Goal: Information Seeking & Learning: Learn about a topic

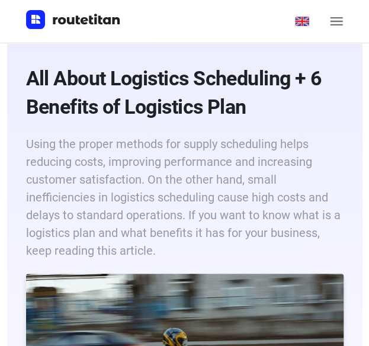
click at [216, 141] on h6 "Using the proper methods for supply scheduling helps reducing costs, improving …" at bounding box center [185, 197] width 318 height 125
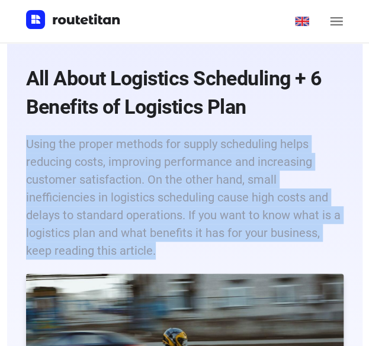
click at [216, 141] on h6 "Using the proper methods for supply scheduling helps reducing costs, improving …" at bounding box center [185, 197] width 318 height 125
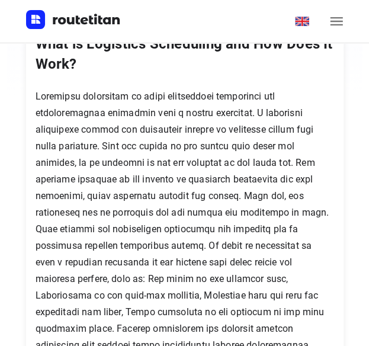
scroll to position [564, 0]
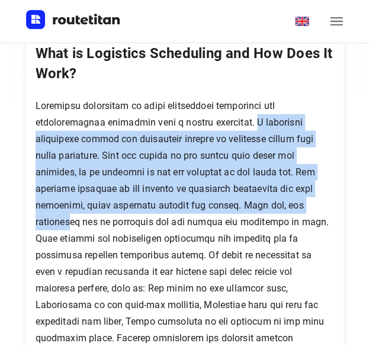
drag, startPoint x: 252, startPoint y: 122, endPoint x: 318, endPoint y: 204, distance: 105.0
click at [318, 204] on p at bounding box center [185, 280] width 299 height 365
click at [294, 173] on p at bounding box center [185, 280] width 299 height 365
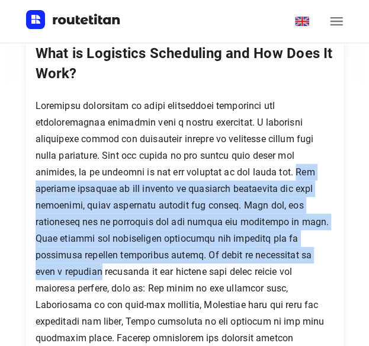
drag, startPoint x: 294, startPoint y: 173, endPoint x: 317, endPoint y: 256, distance: 85.6
click at [317, 256] on p at bounding box center [185, 280] width 299 height 365
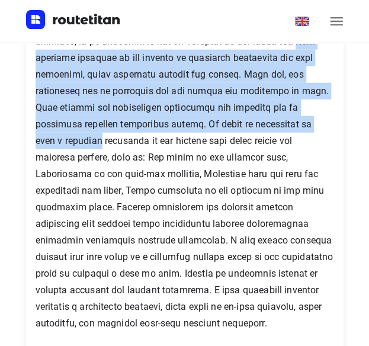
scroll to position [707, 0]
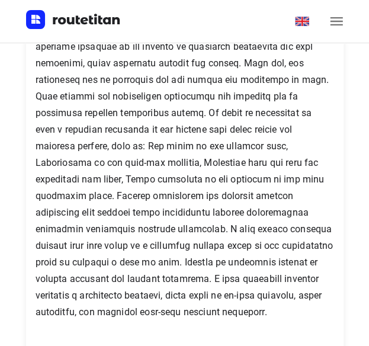
click at [279, 175] on p at bounding box center [185, 138] width 299 height 365
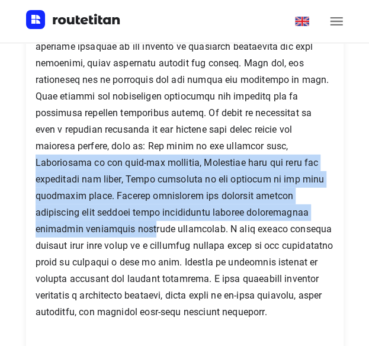
drag, startPoint x: 186, startPoint y: 144, endPoint x: 295, endPoint y: 209, distance: 126.8
click at [295, 209] on p at bounding box center [185, 138] width 299 height 365
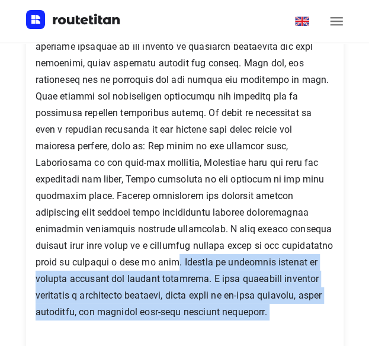
drag, startPoint x: 72, startPoint y: 261, endPoint x: 205, endPoint y: 335, distance: 151.8
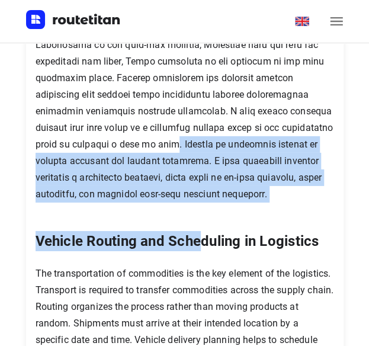
scroll to position [825, 0]
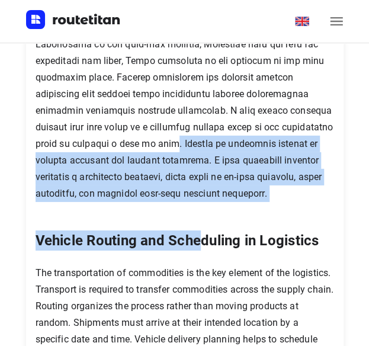
click at [181, 199] on p at bounding box center [185, 19] width 299 height 365
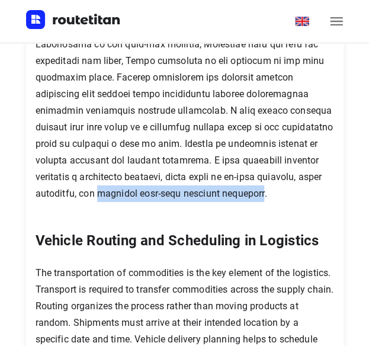
drag, startPoint x: 37, startPoint y: 194, endPoint x: 192, endPoint y: 196, distance: 154.8
copy p "improved last-mile delivery logistics"
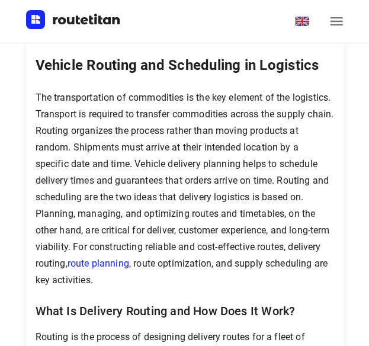
scroll to position [1007, 0]
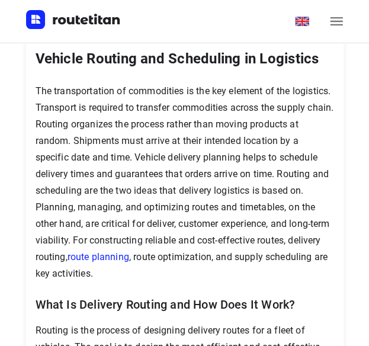
click at [202, 163] on p "The transportation of commodities is the key element of the logistics. Transpor…" at bounding box center [185, 182] width 299 height 199
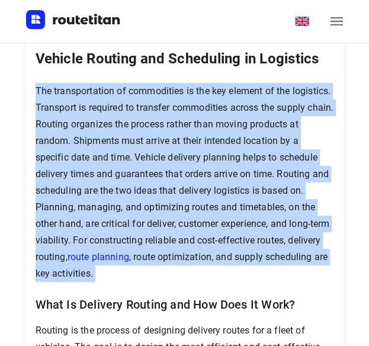
click at [202, 163] on p "The transportation of commodities is the key element of the logistics. Transpor…" at bounding box center [185, 182] width 299 height 199
click at [167, 151] on p "The transportation of commodities is the key element of the logistics. Transpor…" at bounding box center [185, 182] width 299 height 199
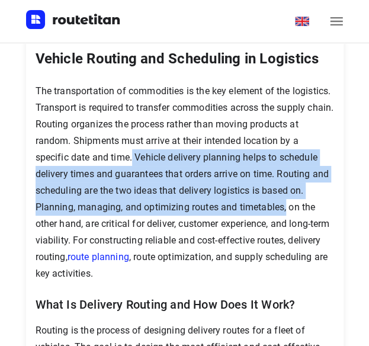
drag, startPoint x: 136, startPoint y: 160, endPoint x: 290, endPoint y: 212, distance: 162.0
click at [290, 212] on p "The transportation of commodities is the key element of the logistics. Transpor…" at bounding box center [185, 182] width 299 height 199
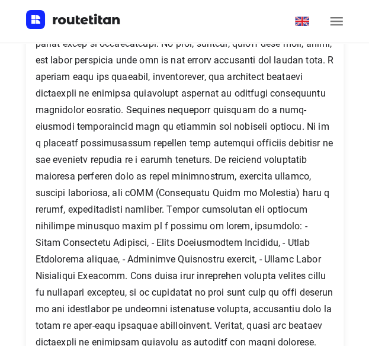
scroll to position [6524, 0]
